Goal: Task Accomplishment & Management: Use online tool/utility

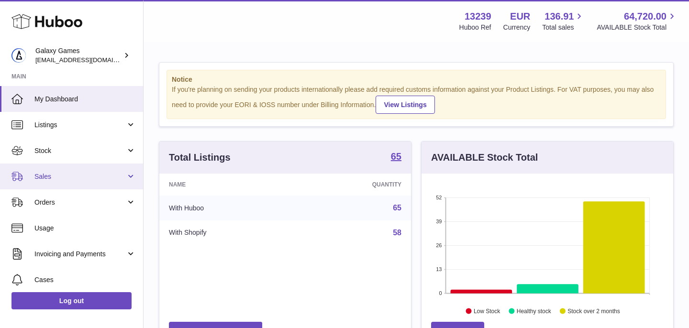
click at [68, 179] on span "Sales" at bounding box center [79, 176] width 91 height 9
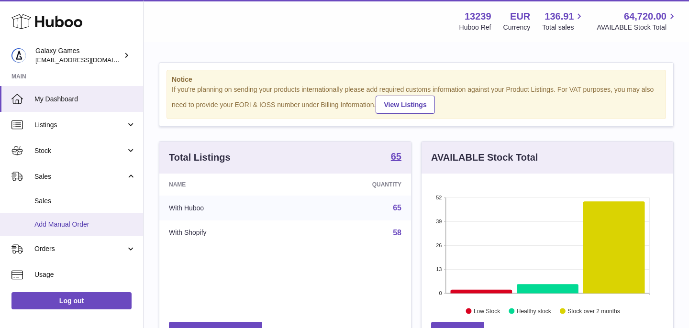
click at [67, 228] on span "Add Manual Order" at bounding box center [84, 224] width 101 height 9
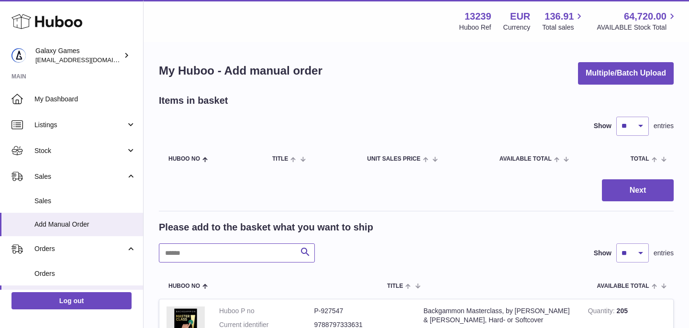
click at [207, 244] on input "text" at bounding box center [237, 252] width 156 height 19
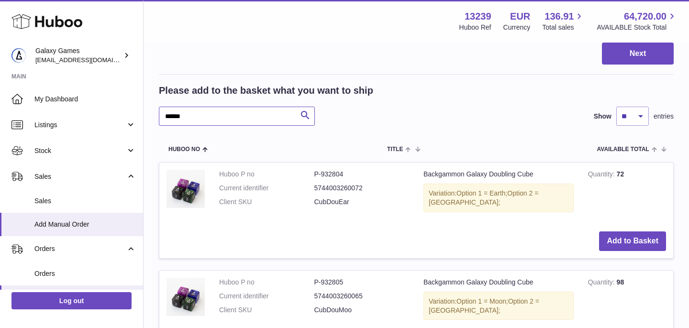
scroll to position [136, 0]
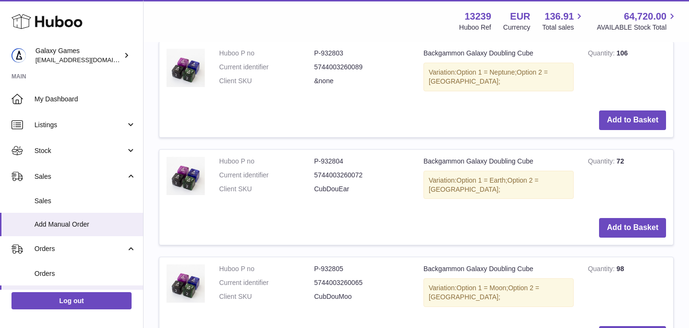
scroll to position [338, 0]
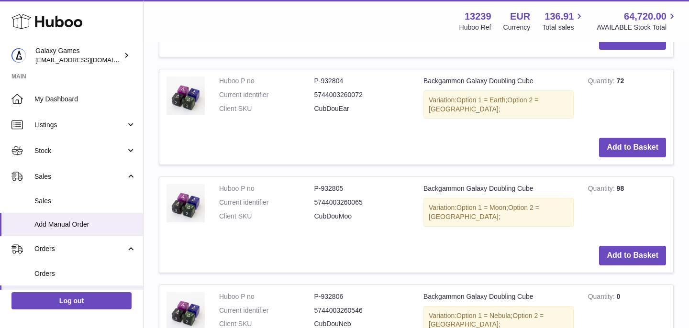
type input "***"
click at [64, 22] on icon at bounding box center [46, 21] width 71 height 19
